Goal: Task Accomplishment & Management: Use online tool/utility

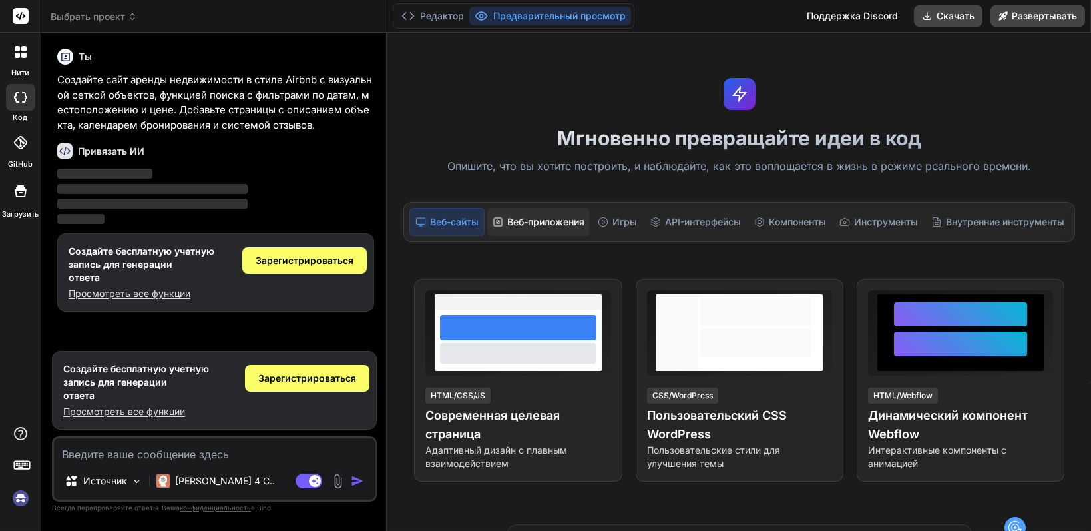
click at [549, 218] on font "Веб-приложения" at bounding box center [545, 221] width 77 height 11
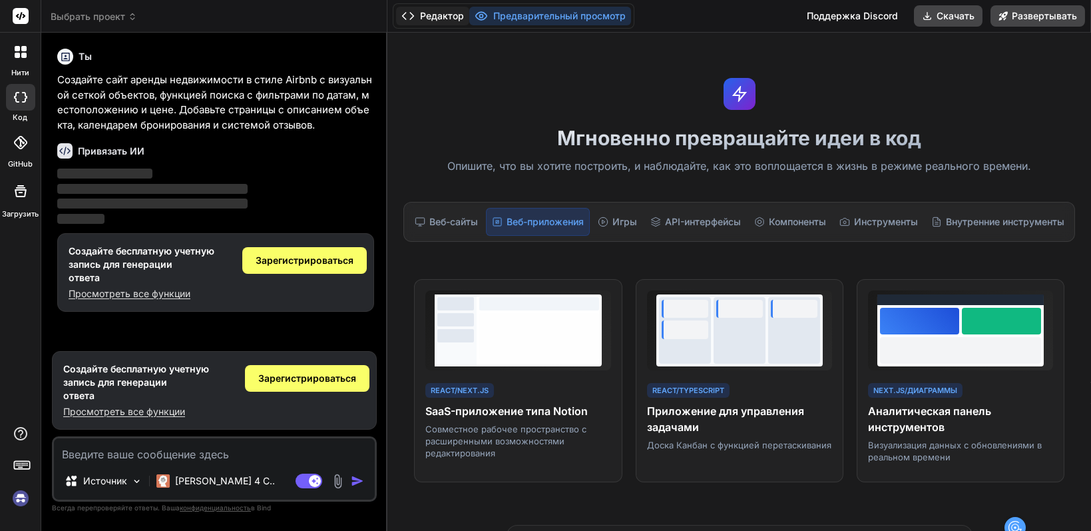
click at [448, 12] on font "Редактор" at bounding box center [442, 15] width 44 height 11
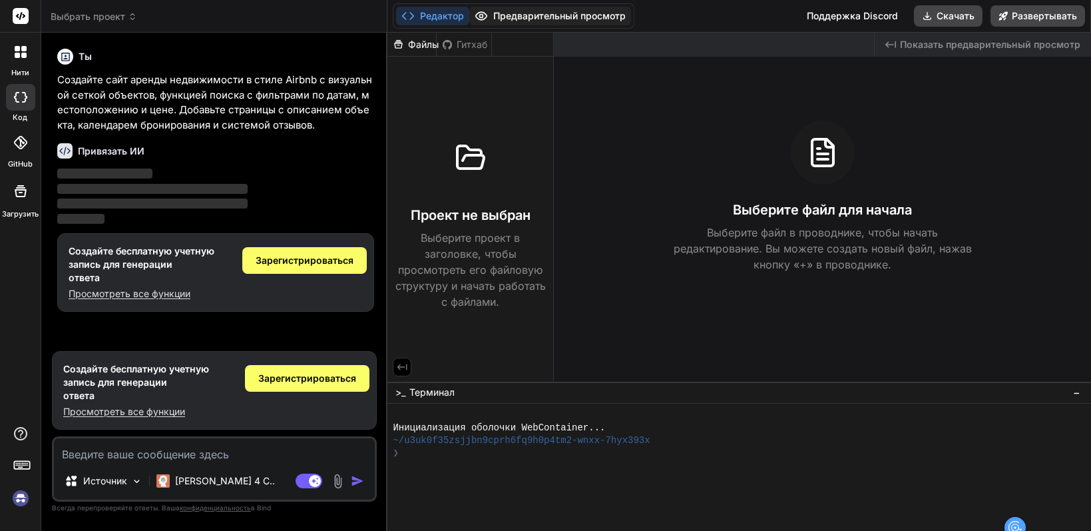
click at [563, 11] on font "Предварительный просмотр" at bounding box center [559, 15] width 133 height 11
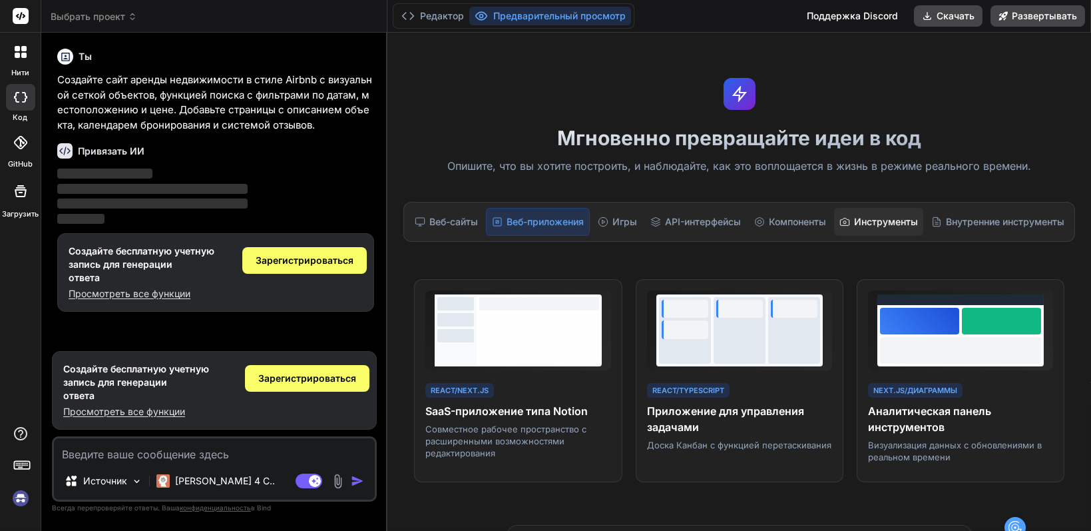
click at [909, 224] on font "Инструменты" at bounding box center [886, 221] width 64 height 11
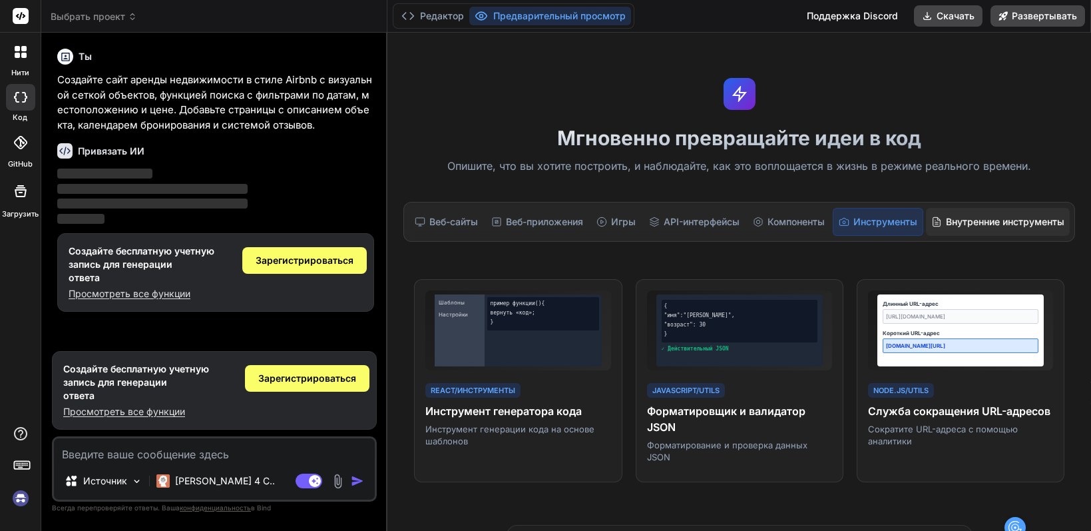
click at [985, 219] on font "Внутренние инструменты" at bounding box center [1005, 221] width 119 height 11
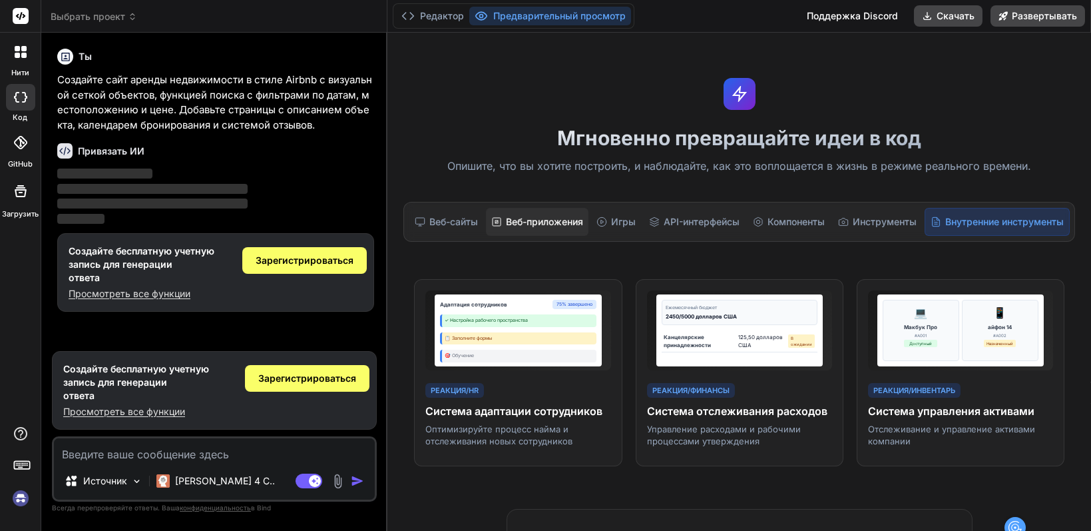
click at [543, 224] on font "Веб-приложения" at bounding box center [544, 221] width 77 height 11
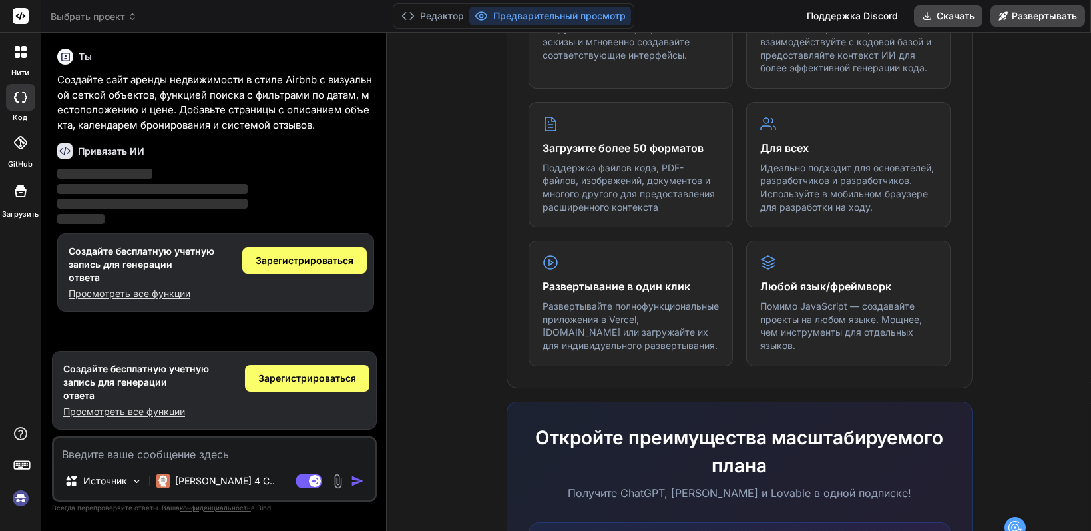
scroll to position [666, 0]
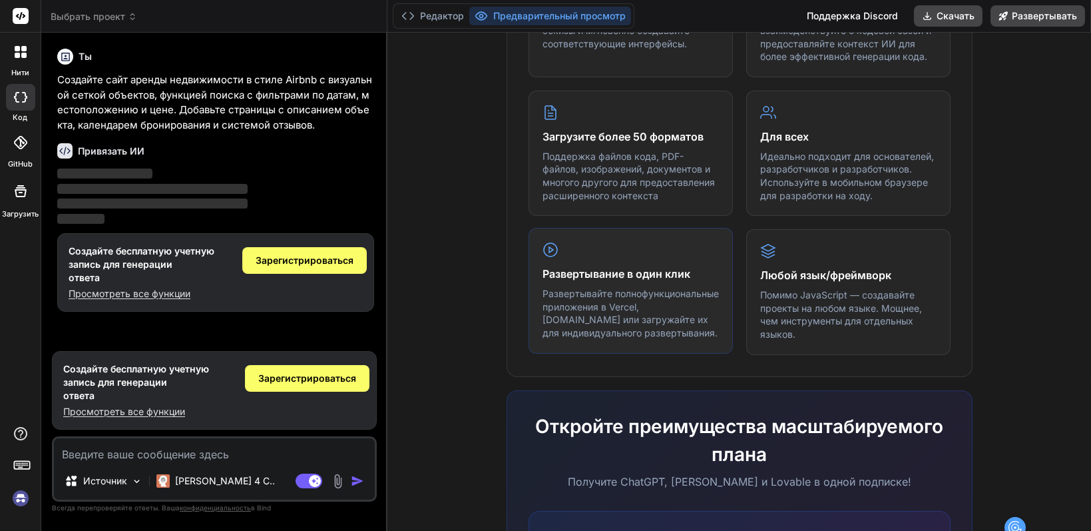
click at [661, 294] on font "Развертывайте полнофункциональные приложения в Vercel, Fly.io или загружайте их…" at bounding box center [631, 313] width 176 height 51
click at [757, 269] on div "Любой язык/фреймворк Помимо JavaScript — создавайте проекты на любом языке. Мощ…" at bounding box center [848, 290] width 204 height 125
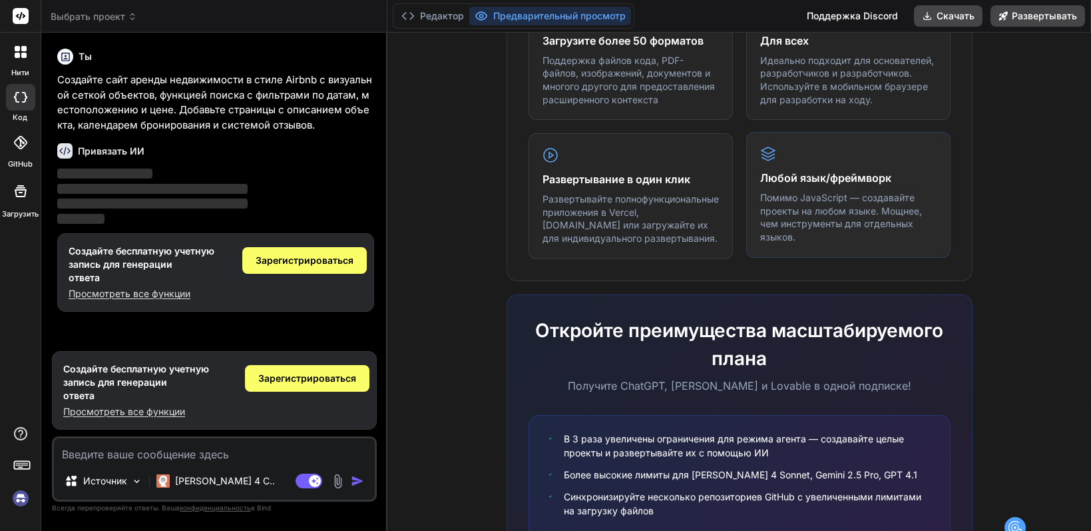
scroll to position [872, 0]
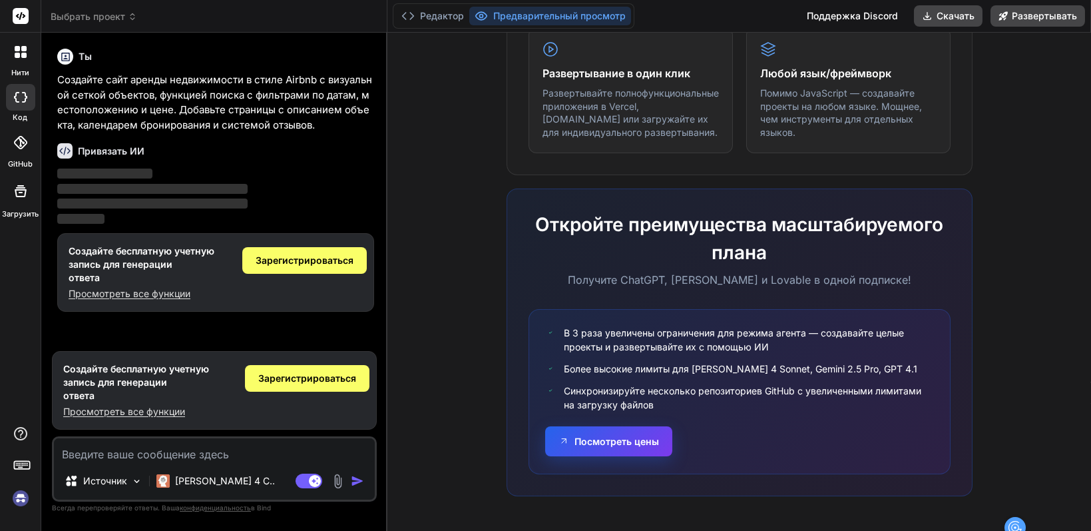
click at [600, 437] on font "Посмотреть цены" at bounding box center [617, 440] width 85 height 11
click at [128, 17] on icon at bounding box center [132, 16] width 9 height 9
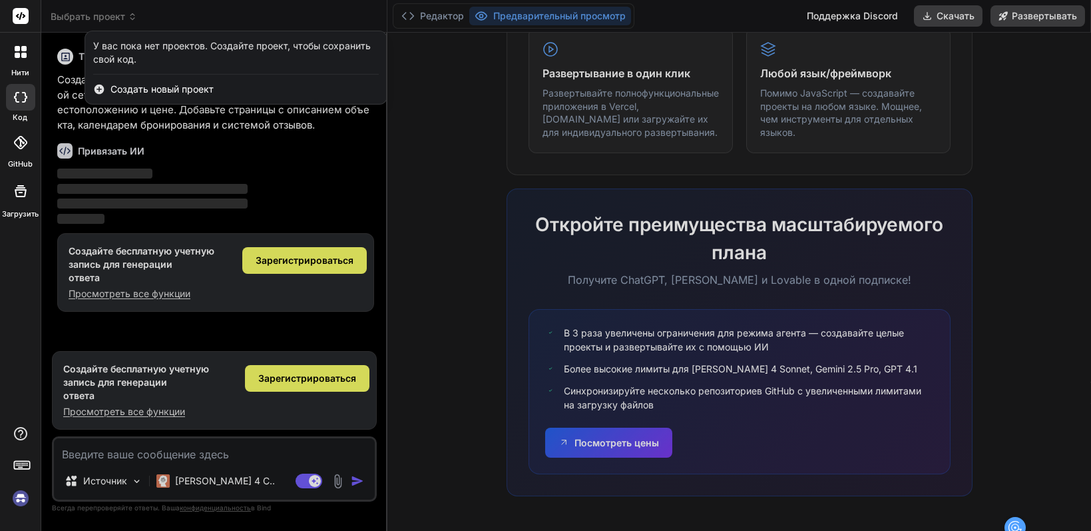
click at [28, 115] on div "код" at bounding box center [20, 101] width 41 height 45
click at [26, 461] on rect at bounding box center [21, 465] width 15 height 8
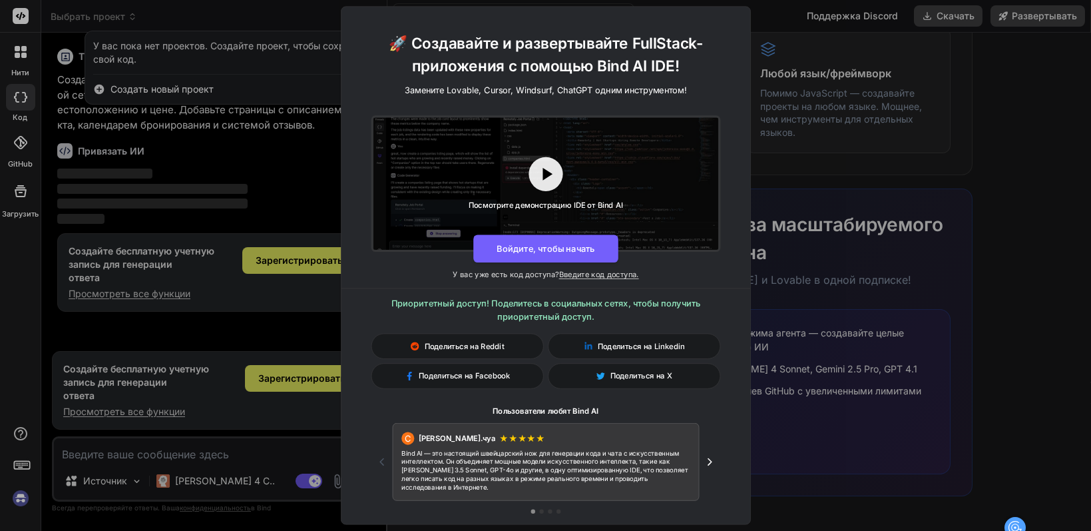
click at [26, 461] on div "🚀 Создавайте и развертывайте FullStack-приложения с помощью Bind AI IDE! Замени…" at bounding box center [545, 265] width 1091 height 531
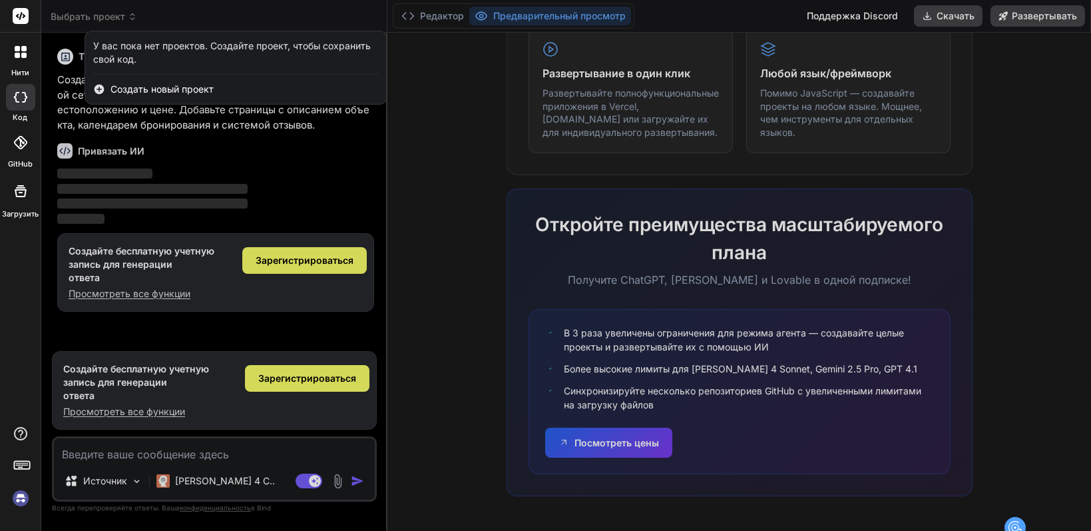
click at [19, 198] on icon at bounding box center [21, 191] width 16 height 16
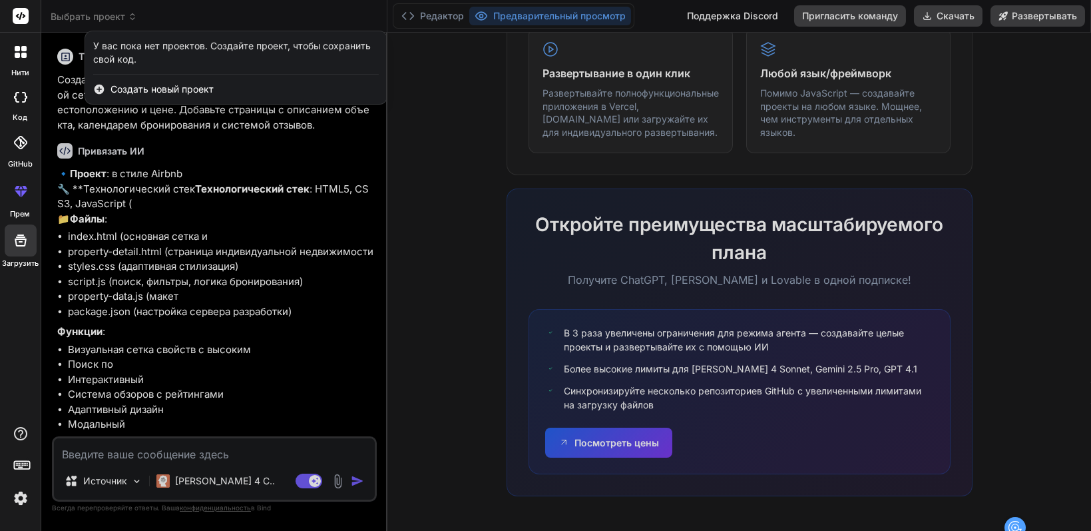
type textarea "x"
click at [246, 323] on div at bounding box center [545, 265] width 1091 height 531
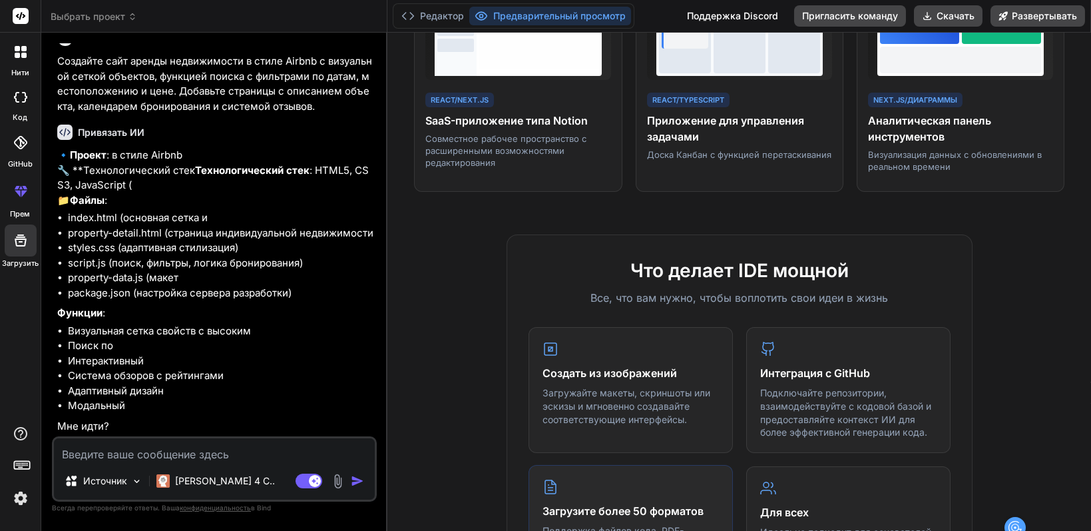
scroll to position [272, 0]
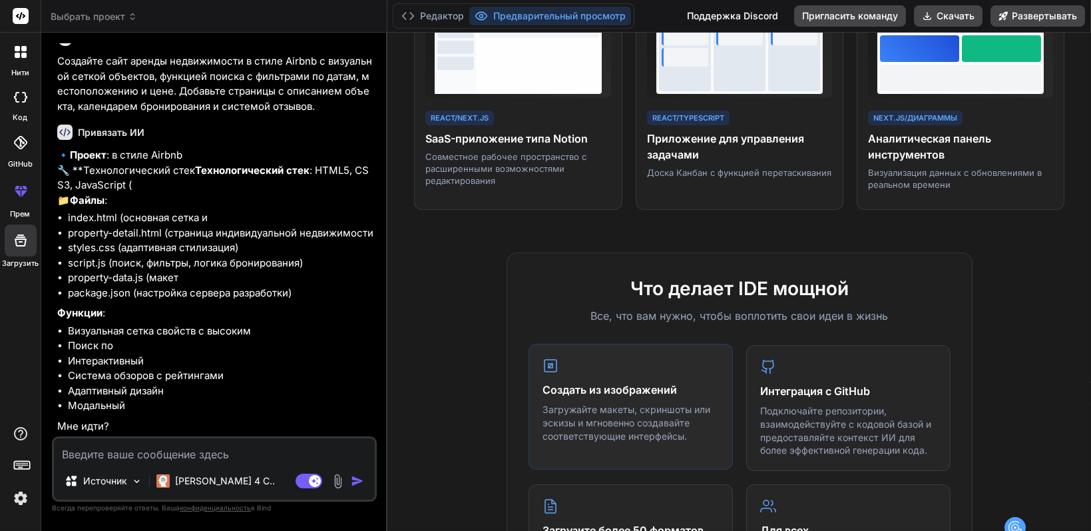
click at [627, 407] on div "Создать из изображений Загружайте макеты, скриншоты или эскизы и мгновенно созд…" at bounding box center [631, 406] width 204 height 125
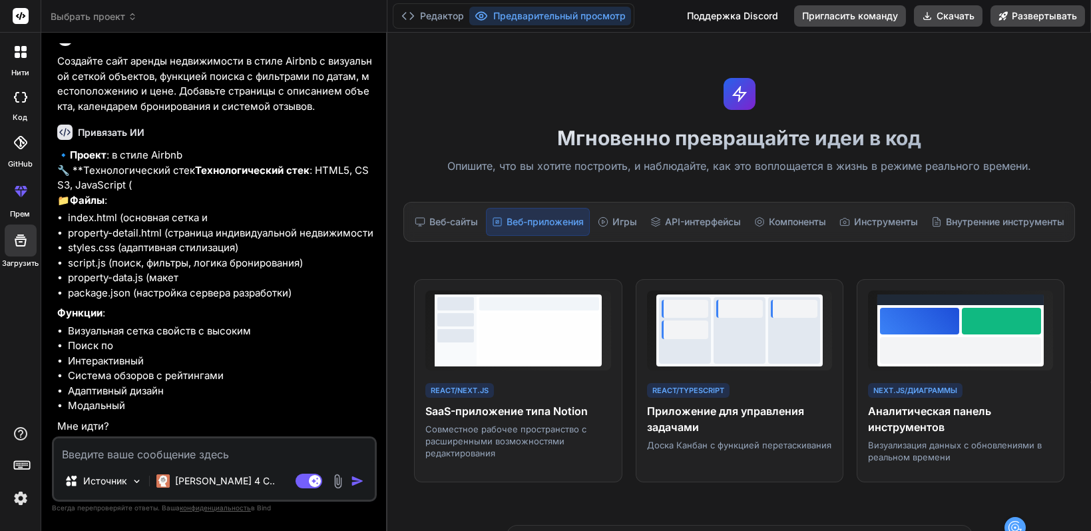
click at [26, 189] on icon at bounding box center [21, 191] width 16 height 16
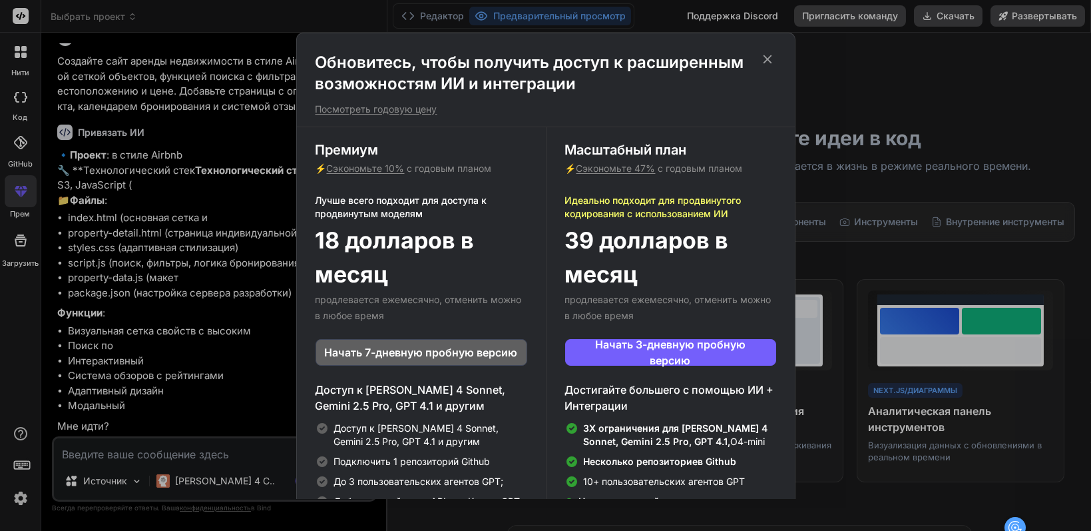
click at [766, 58] on icon at bounding box center [767, 59] width 9 height 9
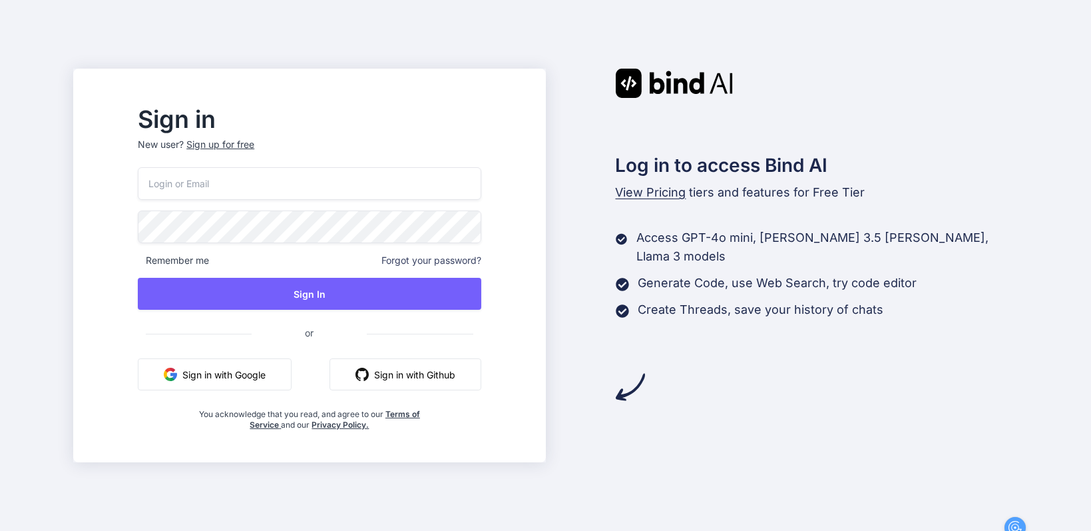
click at [226, 374] on button "Sign in with Google" at bounding box center [215, 374] width 154 height 32
